Goal: Transaction & Acquisition: Purchase product/service

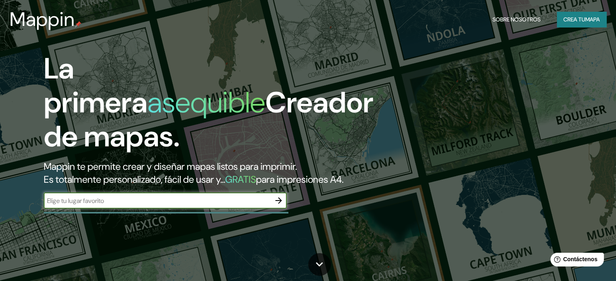
click at [171, 196] on input "text" at bounding box center [157, 200] width 227 height 9
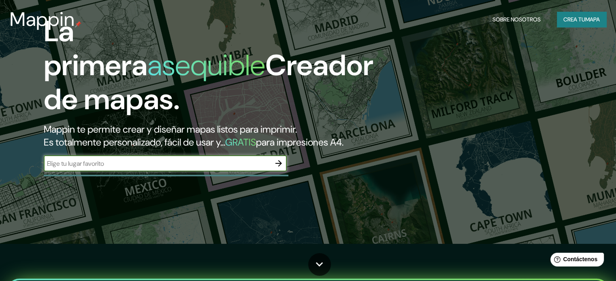
scroll to position [41, 0]
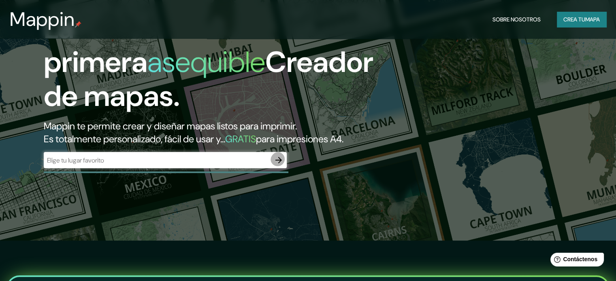
click at [283, 156] on icon "button" at bounding box center [279, 161] width 10 height 10
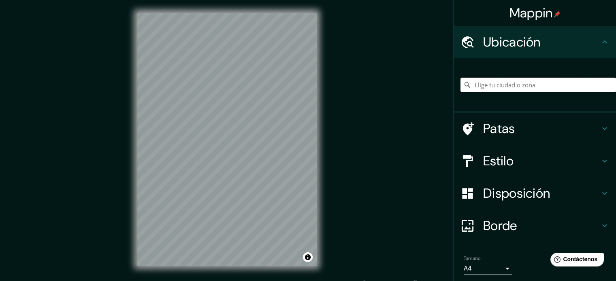
click at [495, 78] on input "Elige tu ciudad o zona" at bounding box center [539, 85] width 156 height 15
type input "Tlaxcala [PERSON_NAME], [GEOGRAPHIC_DATA], [GEOGRAPHIC_DATA]"
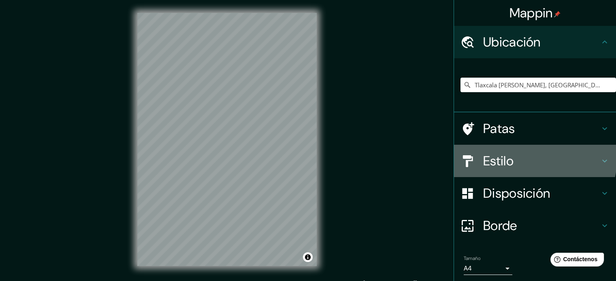
click at [509, 153] on h4 "Estilo" at bounding box center [541, 161] width 117 height 16
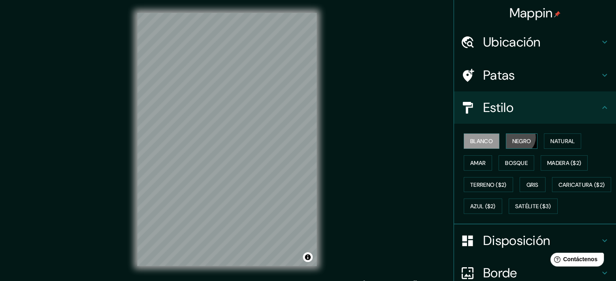
click at [512, 138] on font "Negro" at bounding box center [521, 141] width 19 height 7
click at [482, 134] on button "Blanco" at bounding box center [482, 141] width 36 height 15
click at [544, 134] on button "Natural" at bounding box center [562, 141] width 37 height 15
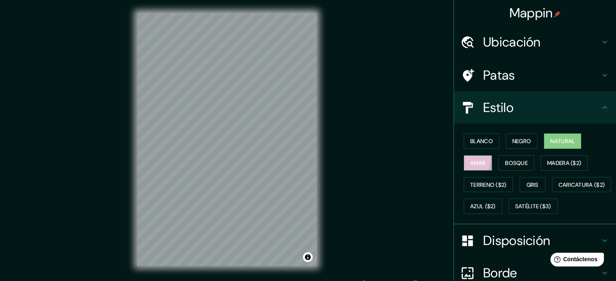
click at [492, 156] on button "Amar" at bounding box center [478, 163] width 28 height 15
click at [505, 158] on font "Bosque" at bounding box center [516, 163] width 23 height 11
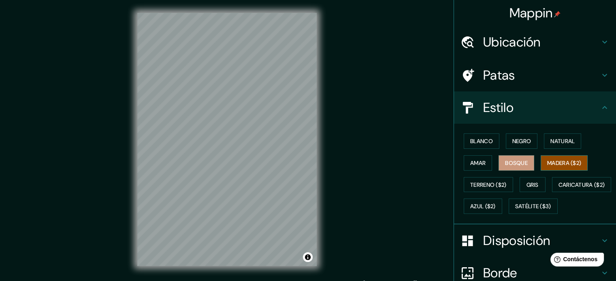
click at [547, 160] on font "Madera ($2)" at bounding box center [564, 163] width 34 height 7
click at [492, 156] on button "Amar" at bounding box center [478, 163] width 28 height 15
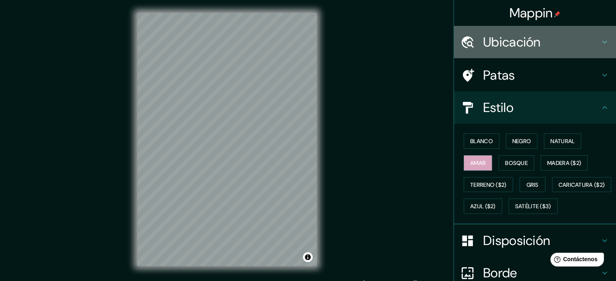
click at [482, 48] on div "Ubicación" at bounding box center [535, 42] width 162 height 32
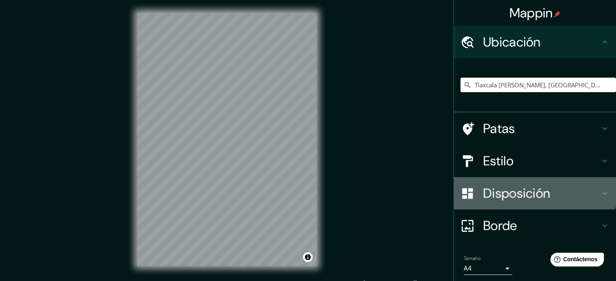
click at [514, 185] on font "Disposición" at bounding box center [516, 193] width 67 height 17
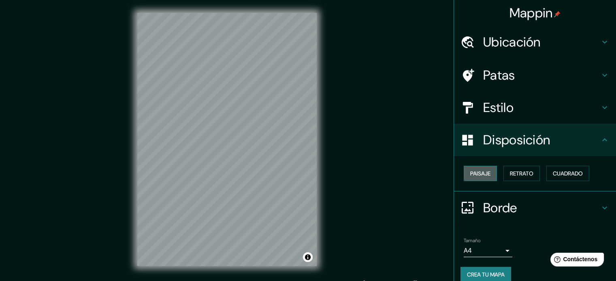
click at [483, 170] on font "Paisaje" at bounding box center [480, 173] width 20 height 7
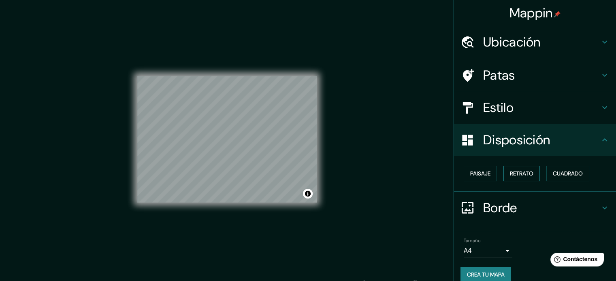
click at [516, 170] on font "Retrato" at bounding box center [521, 173] width 23 height 7
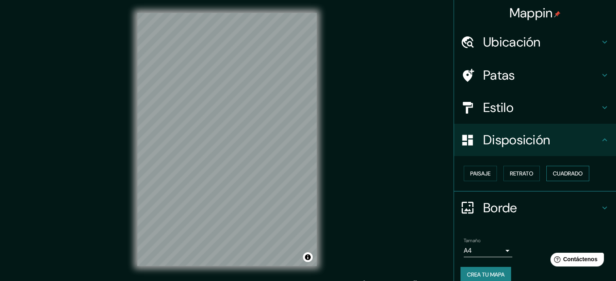
click at [546, 166] on button "Cuadrado" at bounding box center [567, 173] width 43 height 15
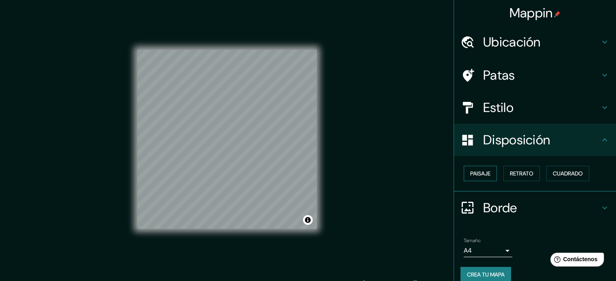
click at [480, 170] on font "Paisaje" at bounding box center [480, 173] width 20 height 7
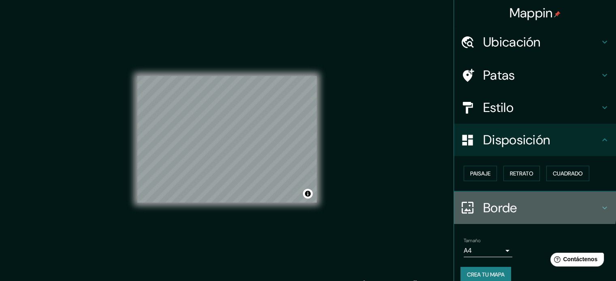
click at [481, 201] on div at bounding box center [472, 208] width 23 height 14
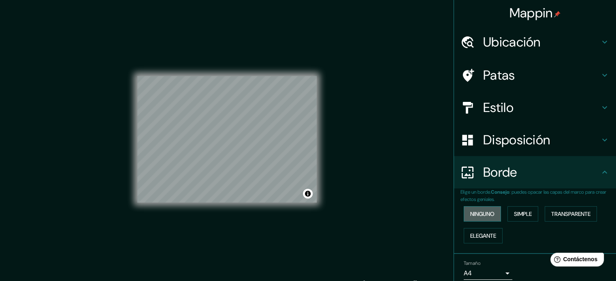
click at [483, 211] on font "Ninguno" at bounding box center [482, 214] width 24 height 7
click at [484, 211] on font "Ninguno" at bounding box center [482, 214] width 24 height 7
click at [475, 156] on div "Borde" at bounding box center [535, 172] width 162 height 32
click at [488, 211] on font "Ninguno" at bounding box center [482, 214] width 24 height 7
click at [518, 132] on font "Disposición" at bounding box center [516, 140] width 67 height 17
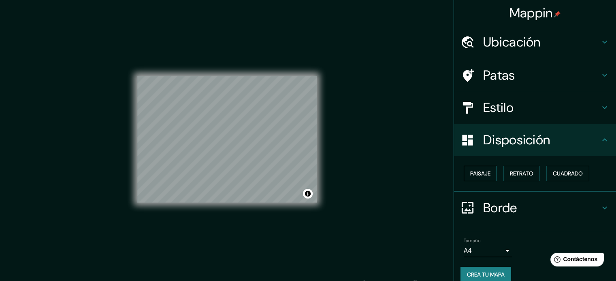
click at [481, 170] on font "Paisaje" at bounding box center [480, 173] width 20 height 7
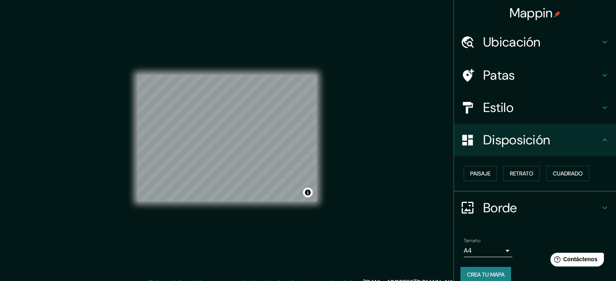
scroll to position [2, 0]
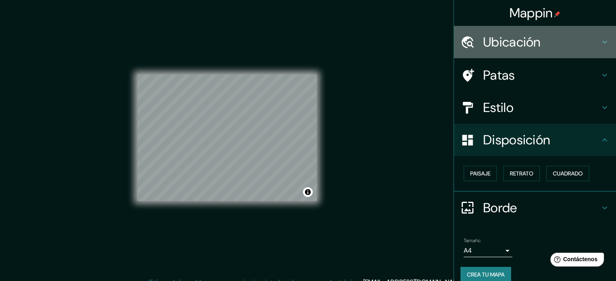
click at [532, 46] on div "Ubicación" at bounding box center [535, 42] width 162 height 32
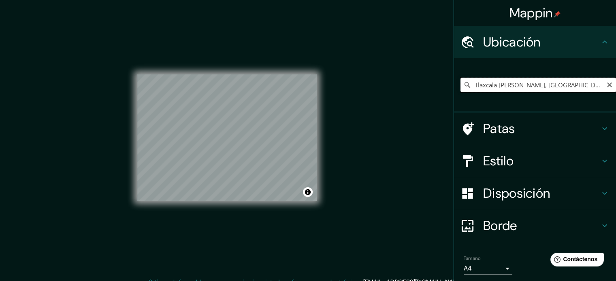
click at [516, 78] on input "Tlaxcala [PERSON_NAME], [GEOGRAPHIC_DATA], [GEOGRAPHIC_DATA]" at bounding box center [539, 85] width 156 height 15
click at [607, 82] on icon "Claro" at bounding box center [609, 85] width 6 height 6
type input "[GEOGRAPHIC_DATA][PERSON_NAME], [GEOGRAPHIC_DATA]"
click at [306, 189] on button "Activar o desactivar atribución" at bounding box center [308, 193] width 10 height 10
click at [286, 190] on font "Mejorar este mapa" at bounding box center [280, 193] width 43 height 6
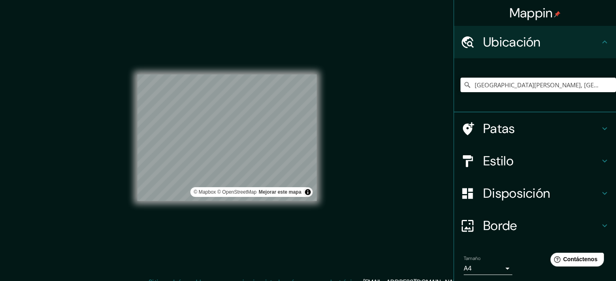
click at [604, 37] on icon at bounding box center [605, 42] width 10 height 10
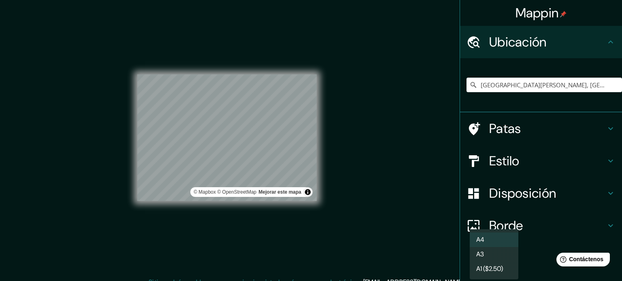
click at [503, 220] on body "Mappin [GEOGRAPHIC_DATA][PERSON_NAME], [GEOGRAPHIC_DATA][PERSON_NAME], [GEOGRAP…" at bounding box center [311, 138] width 622 height 281
click at [485, 251] on li "A3" at bounding box center [494, 255] width 49 height 15
type input "a4"
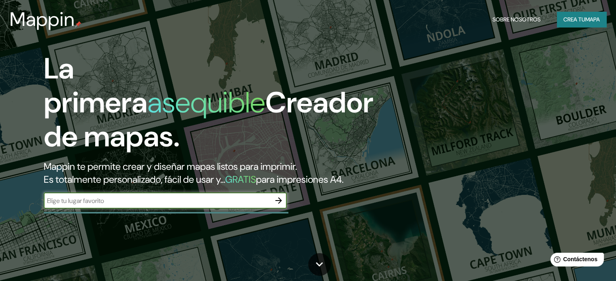
click at [225, 196] on input "text" at bounding box center [157, 200] width 227 height 9
type input "San [PERSON_NAME] Apetatitlan"
click at [277, 196] on icon "button" at bounding box center [279, 201] width 10 height 10
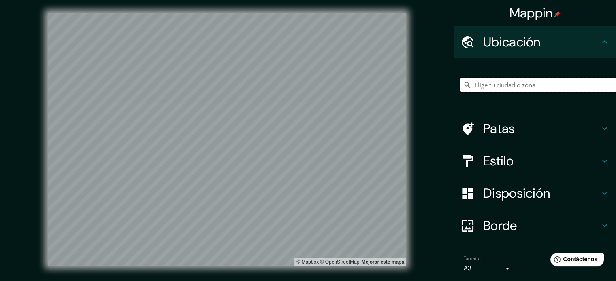
click at [502, 78] on input "Elige tu ciudad o zona" at bounding box center [539, 85] width 156 height 15
type input "[GEOGRAPHIC_DATA][PERSON_NAME], [GEOGRAPHIC_DATA]"
drag, startPoint x: 84, startPoint y: 254, endPoint x: 92, endPoint y: 250, distance: 9.4
click at [92, 251] on div at bounding box center [92, 254] width 6 height 6
click at [608, 82] on icon "Claro" at bounding box center [609, 85] width 6 height 6
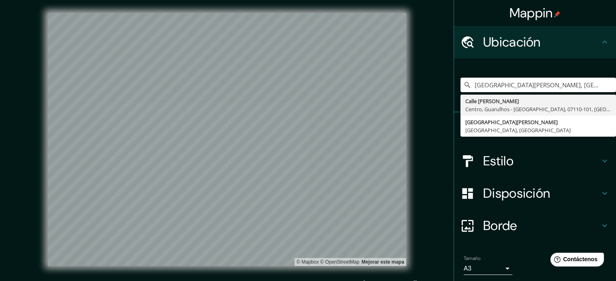
type input "[GEOGRAPHIC_DATA][PERSON_NAME], [GEOGRAPHIC_DATA]"
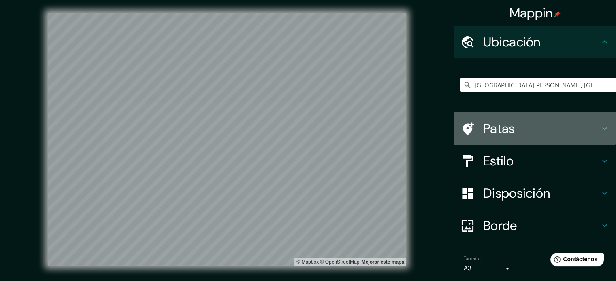
click at [501, 120] on font "Patas" at bounding box center [499, 128] width 32 height 17
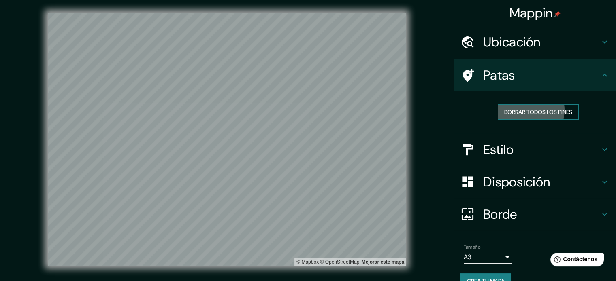
click at [532, 109] on font "Borrar todos los pines" at bounding box center [538, 112] width 68 height 7
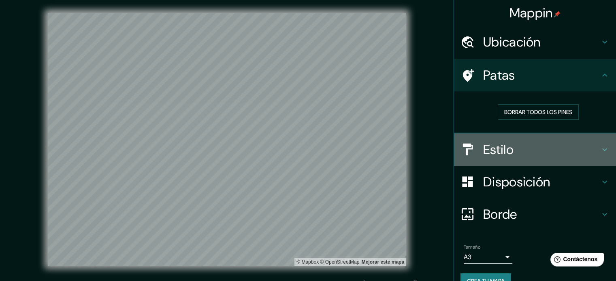
click at [503, 134] on div "Estilo" at bounding box center [535, 150] width 162 height 32
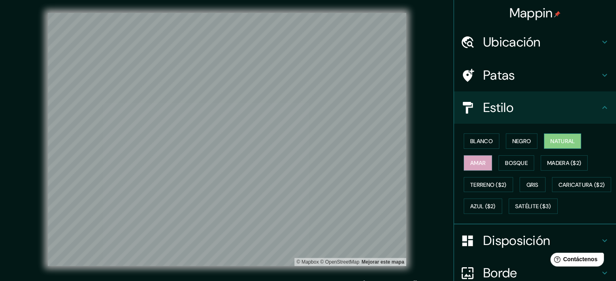
click at [550, 138] on font "Natural" at bounding box center [562, 141] width 24 height 7
click at [512, 138] on font "Negro" at bounding box center [521, 141] width 19 height 7
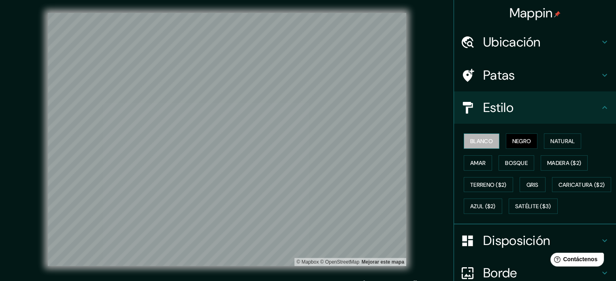
click at [477, 136] on font "Blanco" at bounding box center [481, 141] width 23 height 11
click at [505, 160] on font "Bosque" at bounding box center [516, 163] width 23 height 7
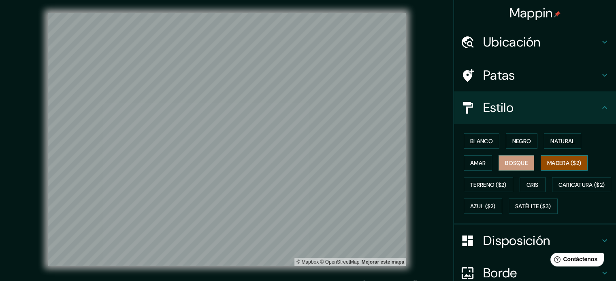
click at [547, 160] on font "Madera ($2)" at bounding box center [564, 163] width 34 height 7
click at [507, 181] on font "Terreno ($2)" at bounding box center [488, 184] width 36 height 7
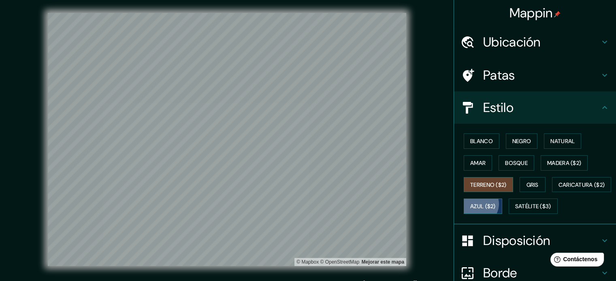
click at [496, 203] on font "Azul ($2)" at bounding box center [483, 206] width 26 height 7
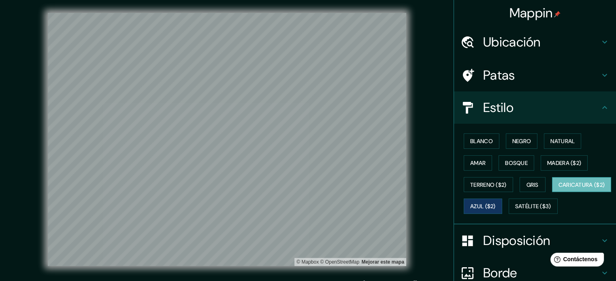
click at [559, 181] on font "Caricatura ($2)" at bounding box center [582, 184] width 47 height 7
click at [515, 203] on font "Satélite ($3)" at bounding box center [533, 206] width 36 height 7
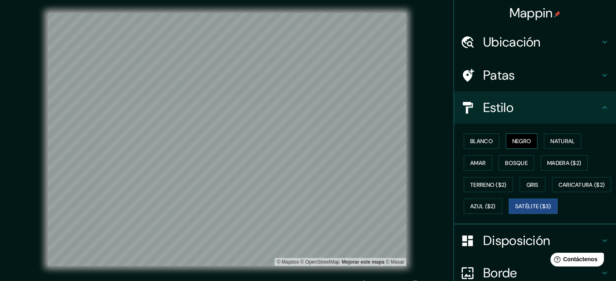
click at [512, 136] on font "Negro" at bounding box center [521, 141] width 19 height 11
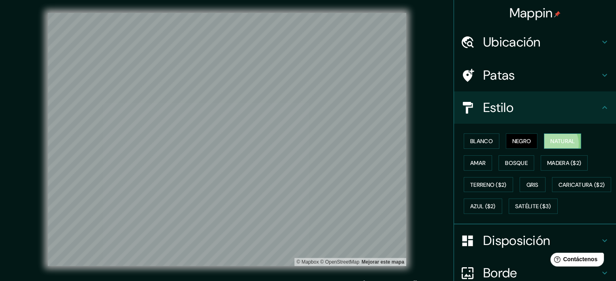
click at [544, 134] on button "Natural" at bounding box center [562, 141] width 37 height 15
